Goal: Book appointment/travel/reservation

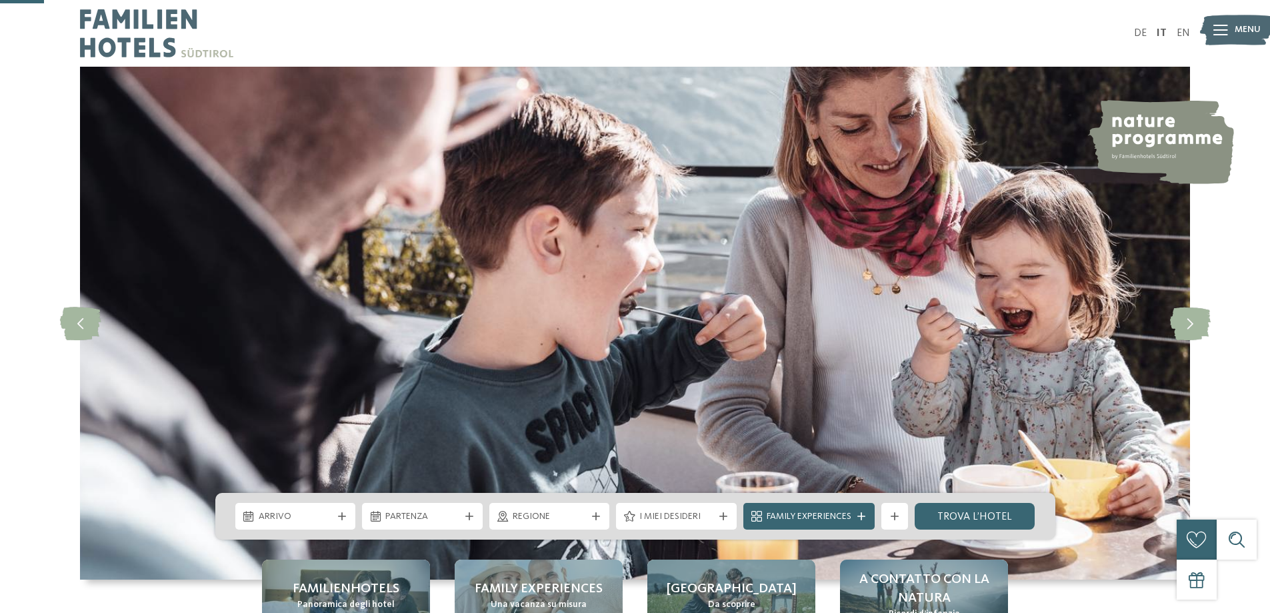
click at [315, 510] on span "Arrivo" at bounding box center [296, 516] width 74 height 13
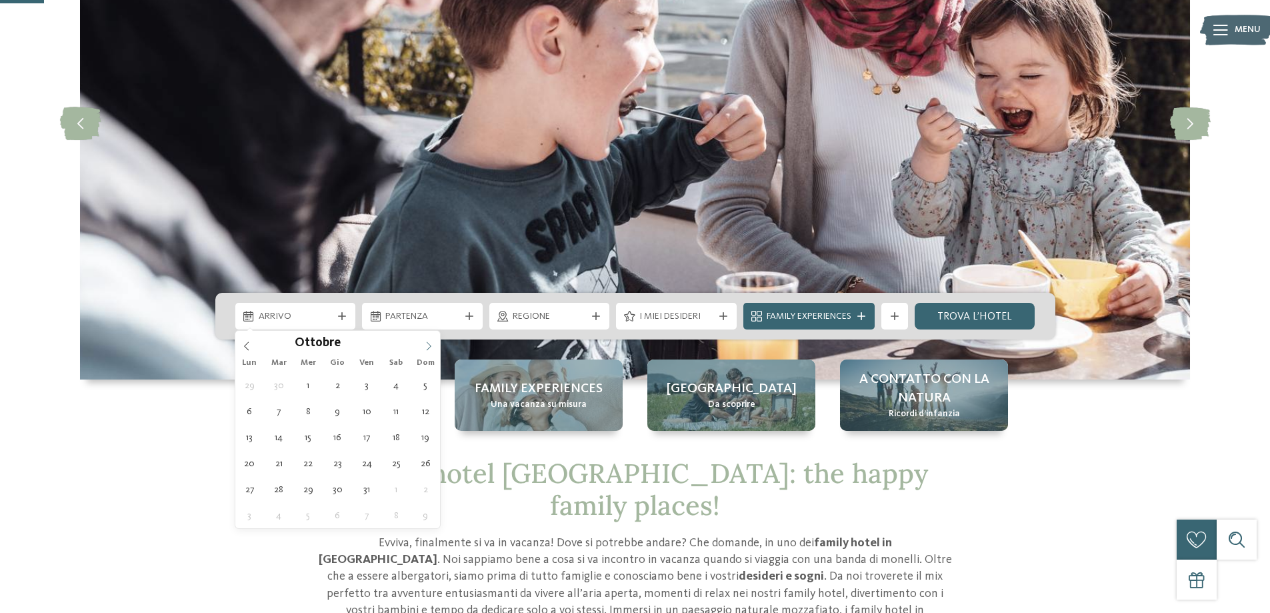
click at [430, 345] on icon at bounding box center [428, 345] width 9 height 9
type div "[DATE]"
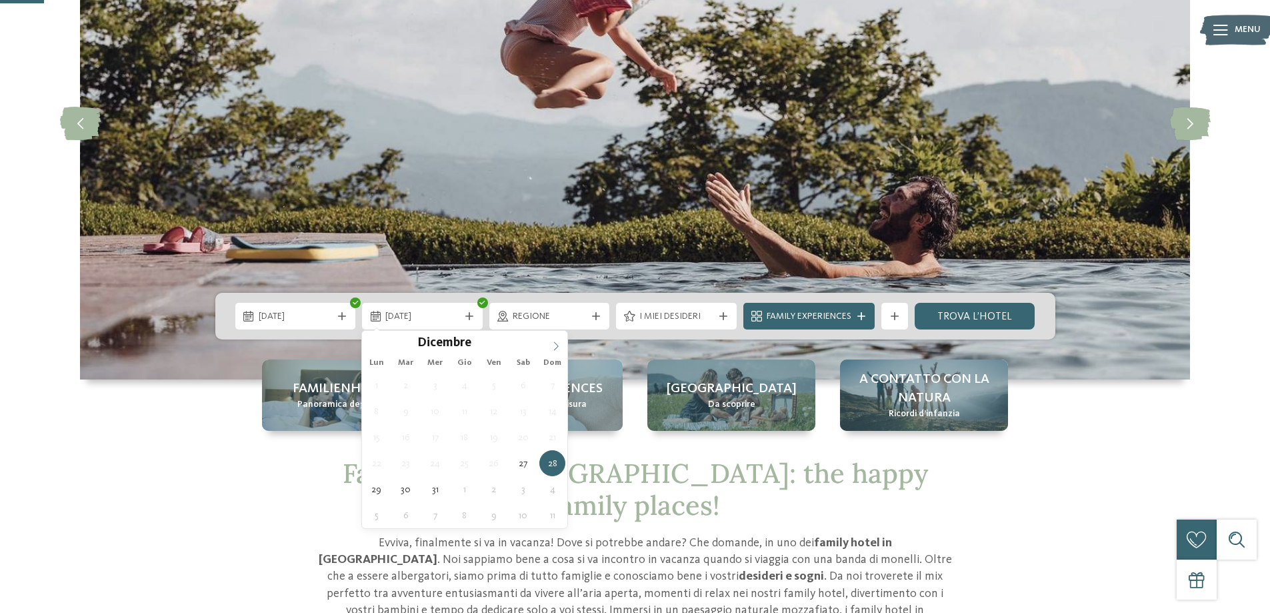
type input "****"
click at [559, 346] on icon at bounding box center [555, 345] width 9 height 9
type div "[DATE]"
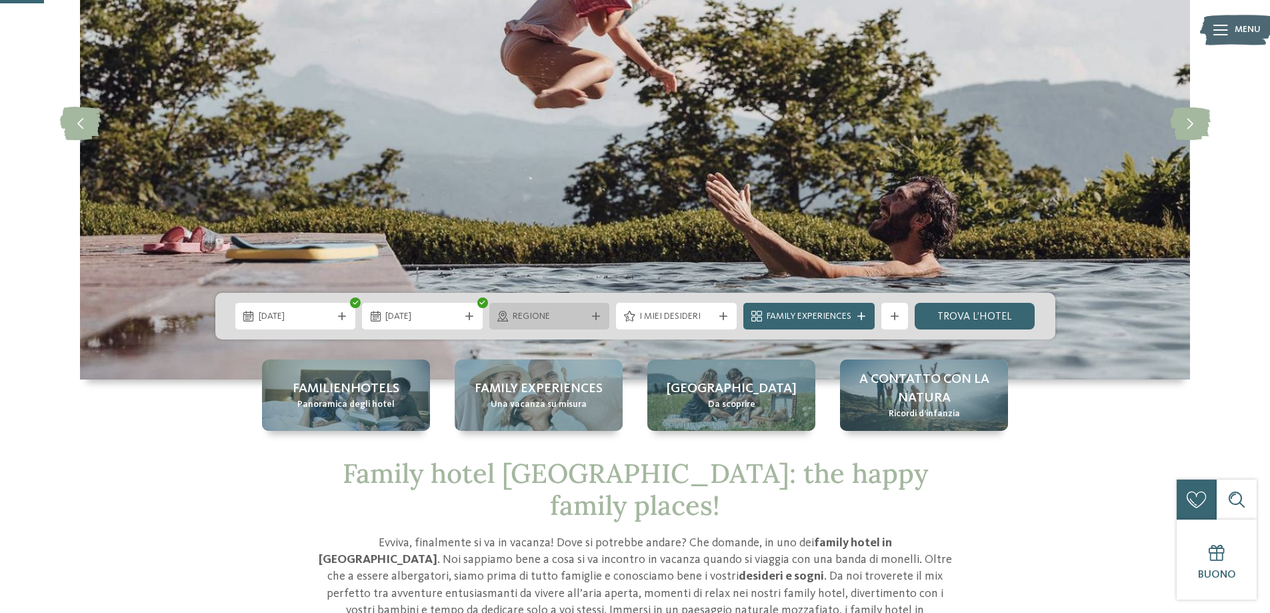
click at [569, 320] on span "Regione" at bounding box center [550, 316] width 74 height 13
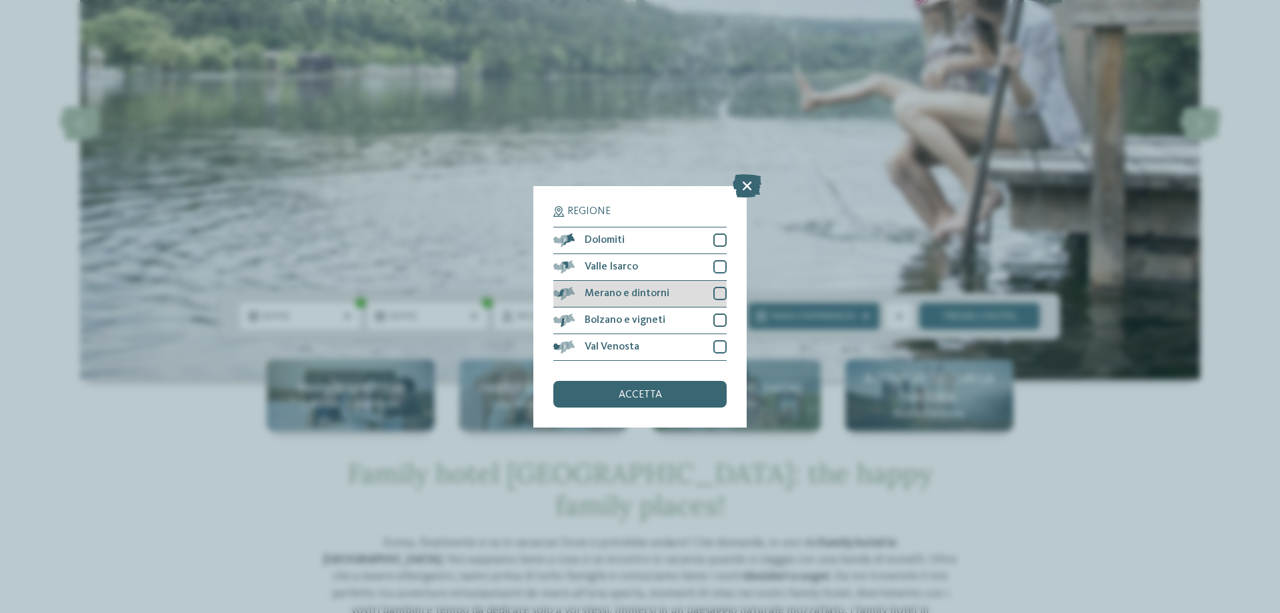
click at [720, 288] on div at bounding box center [719, 293] width 13 height 13
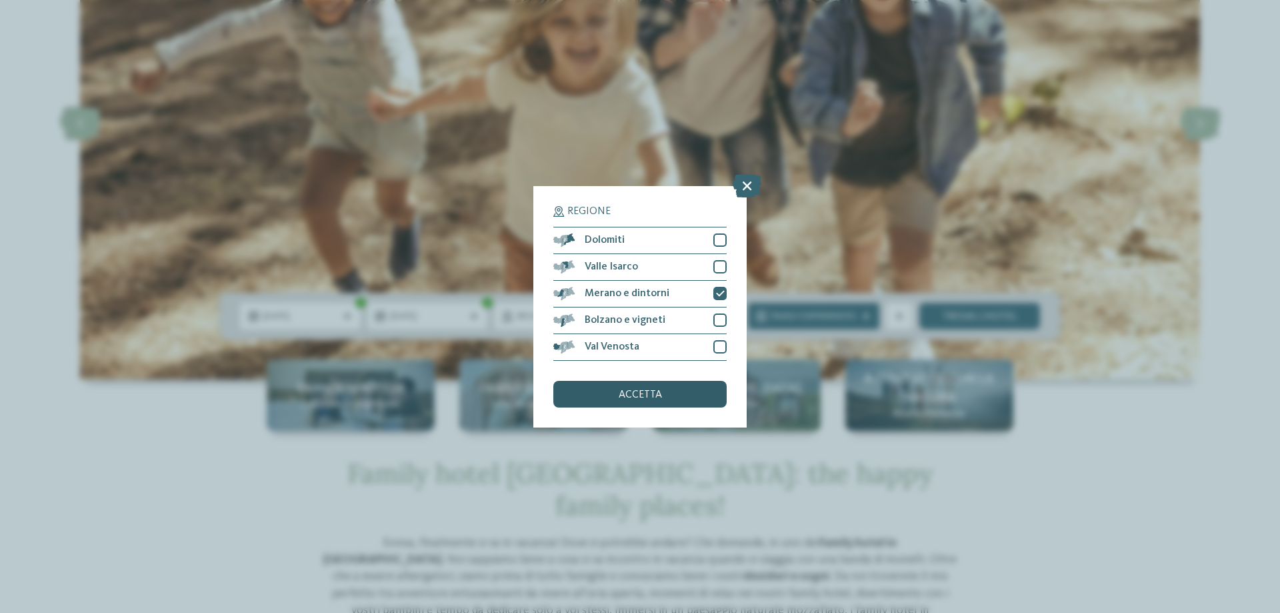
click at [697, 394] on div "accetta" at bounding box center [639, 394] width 173 height 27
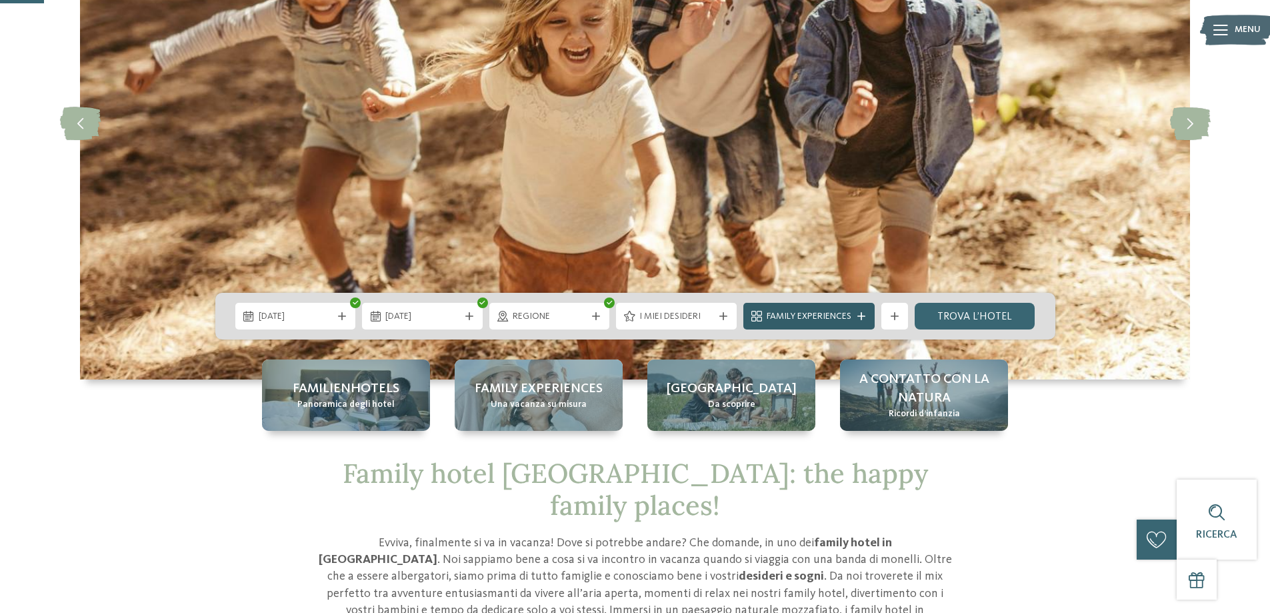
click at [797, 318] on span "Family Experiences" at bounding box center [809, 316] width 85 height 13
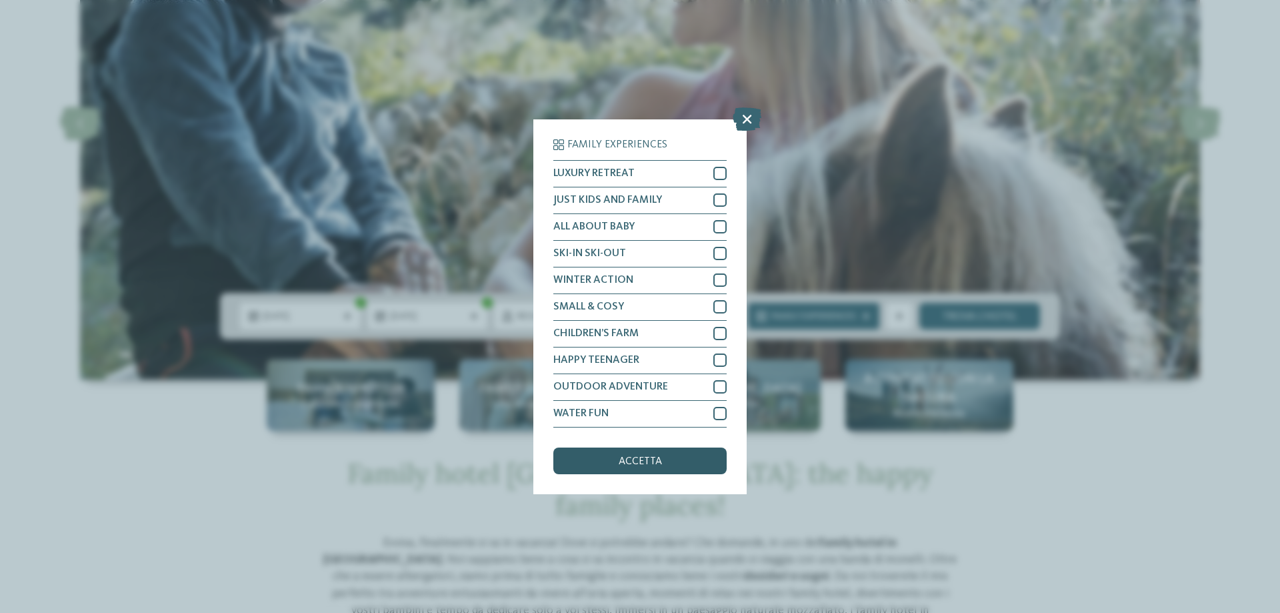
click at [673, 459] on div "accetta" at bounding box center [639, 460] width 173 height 27
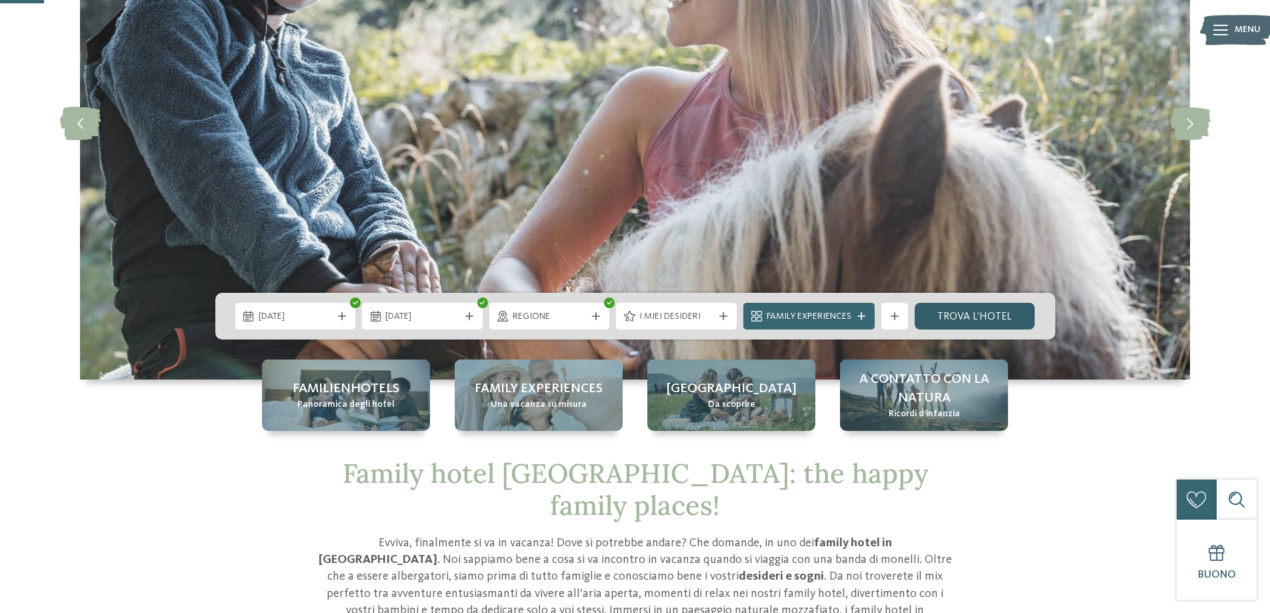
click at [997, 311] on link "trova l’hotel" at bounding box center [975, 316] width 121 height 27
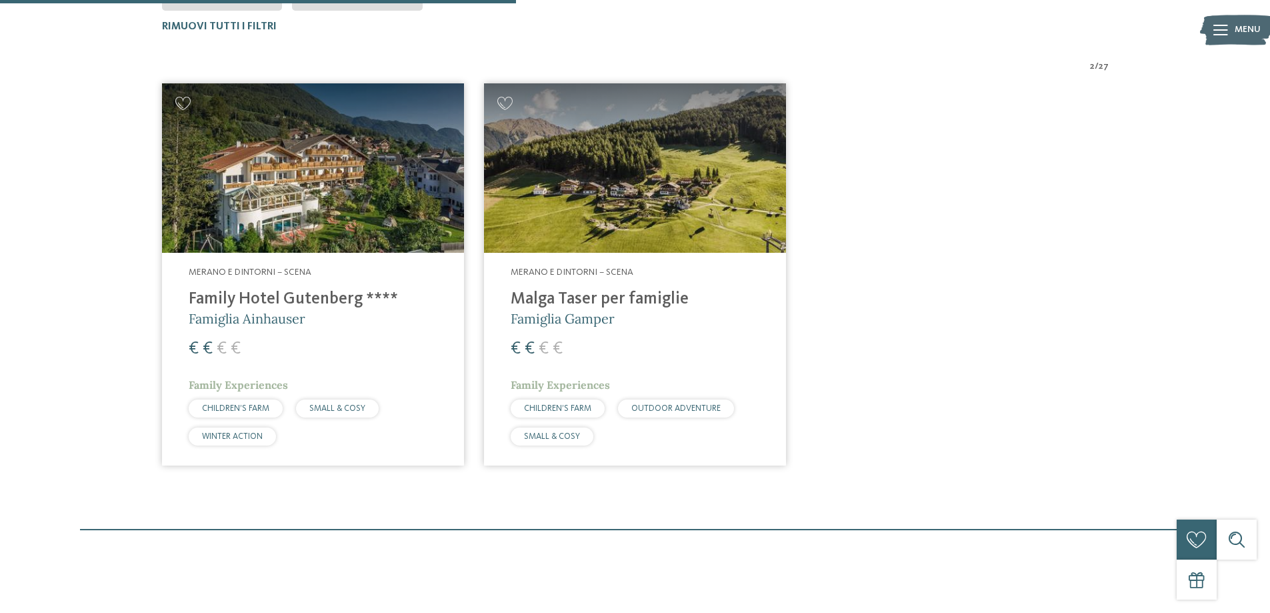
click at [363, 210] on img at bounding box center [313, 168] width 302 height 170
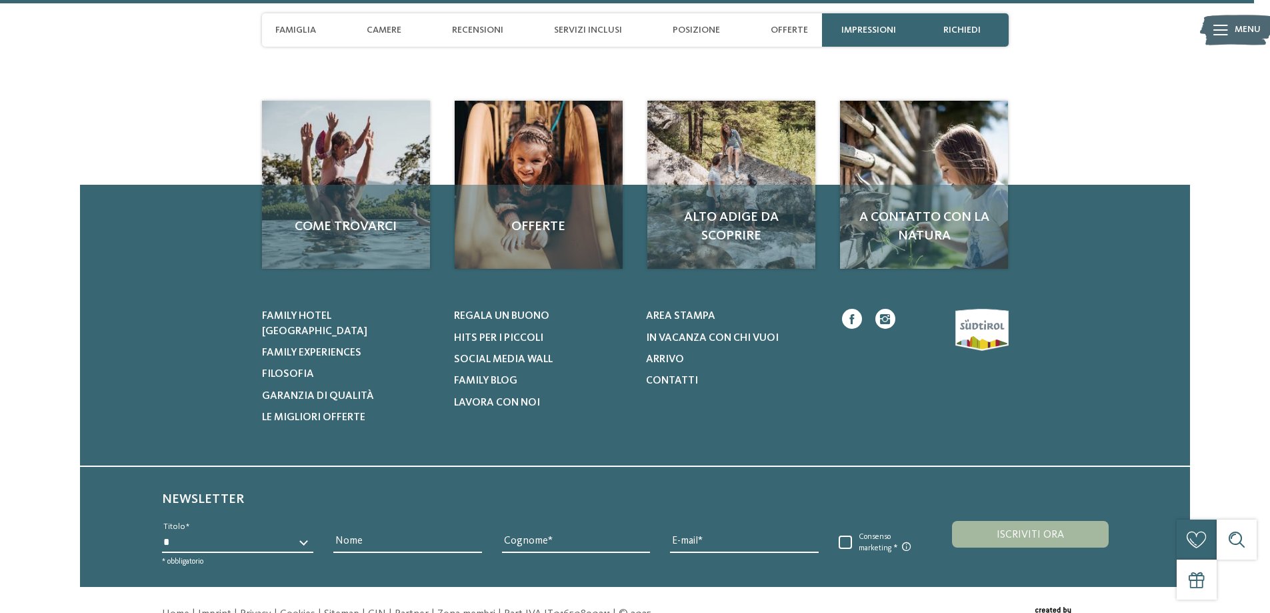
scroll to position [3987, 0]
